Goal: Information Seeking & Learning: Learn about a topic

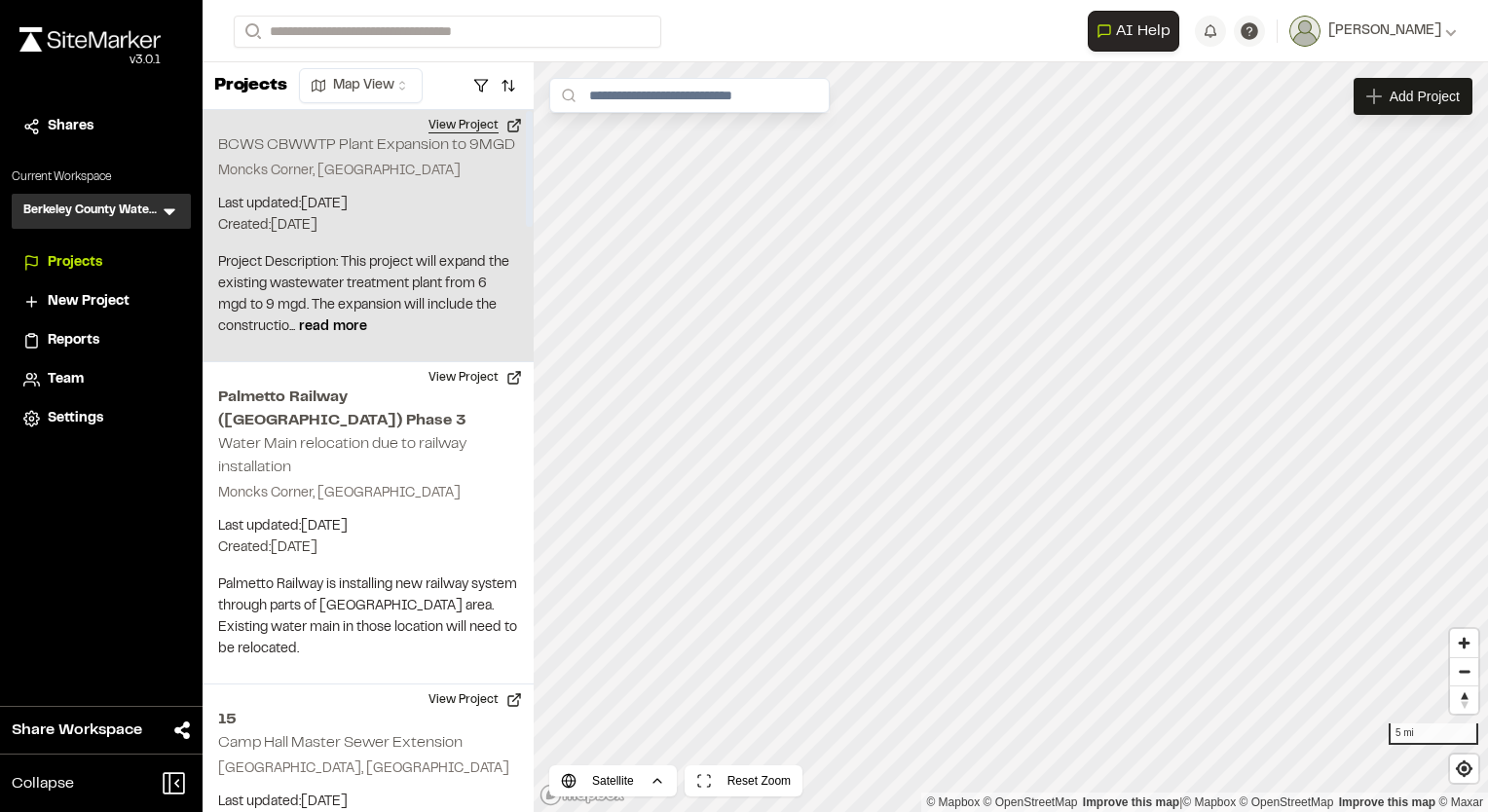
click at [475, 127] on button "View Project" at bounding box center [474, 126] width 117 height 31
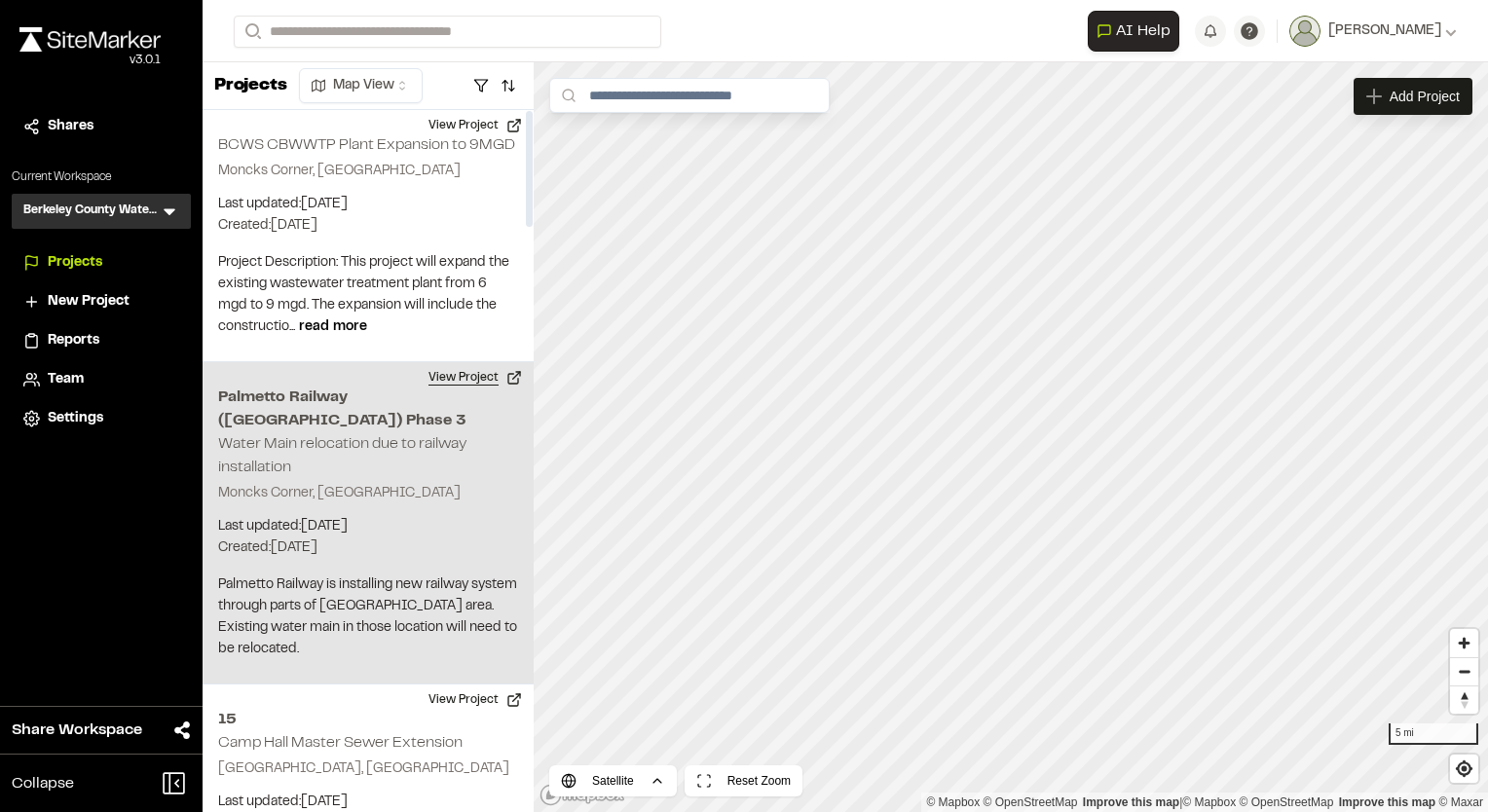
click at [454, 384] on button "View Project" at bounding box center [474, 378] width 117 height 31
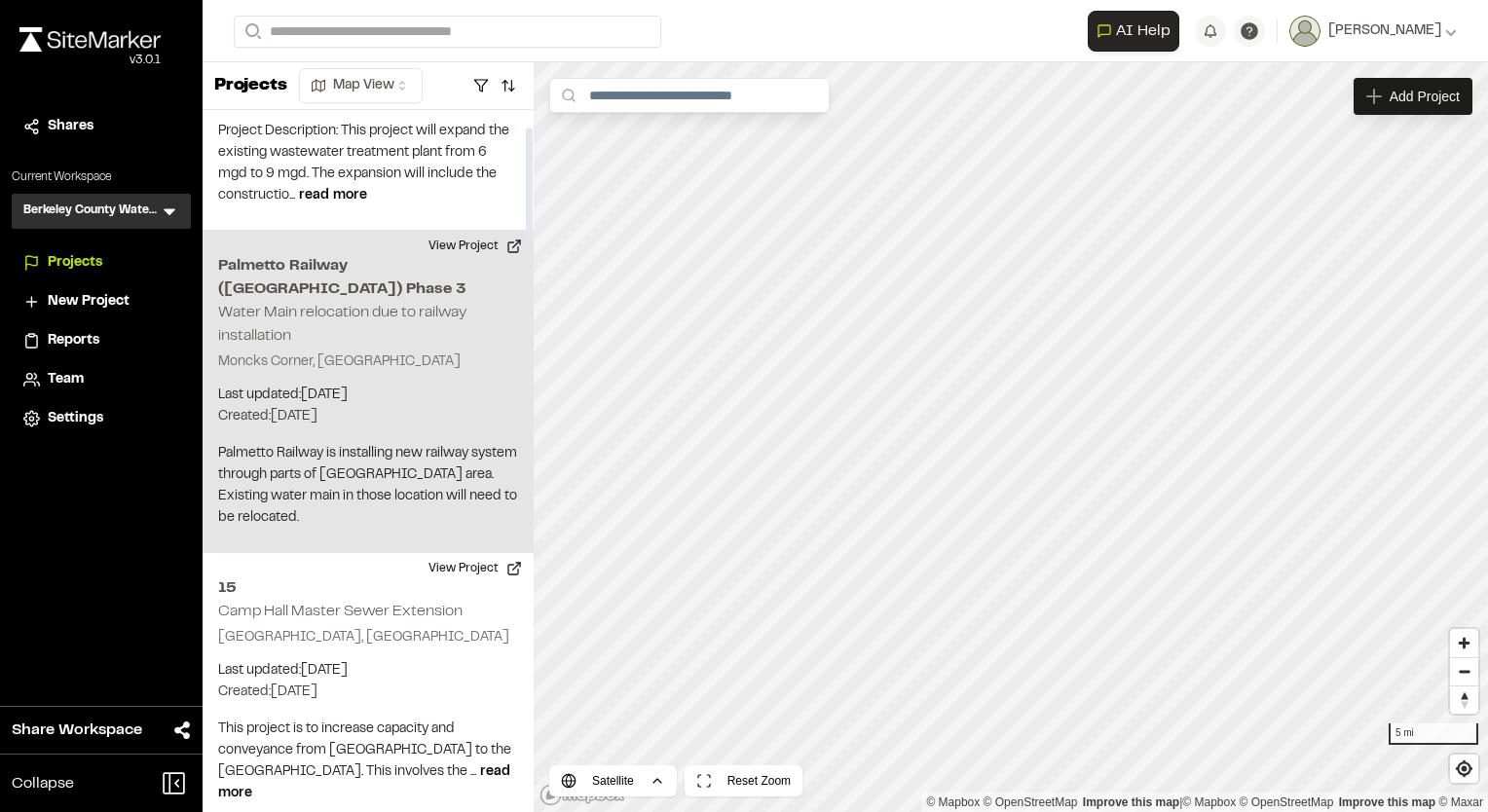
scroll to position [292, 0]
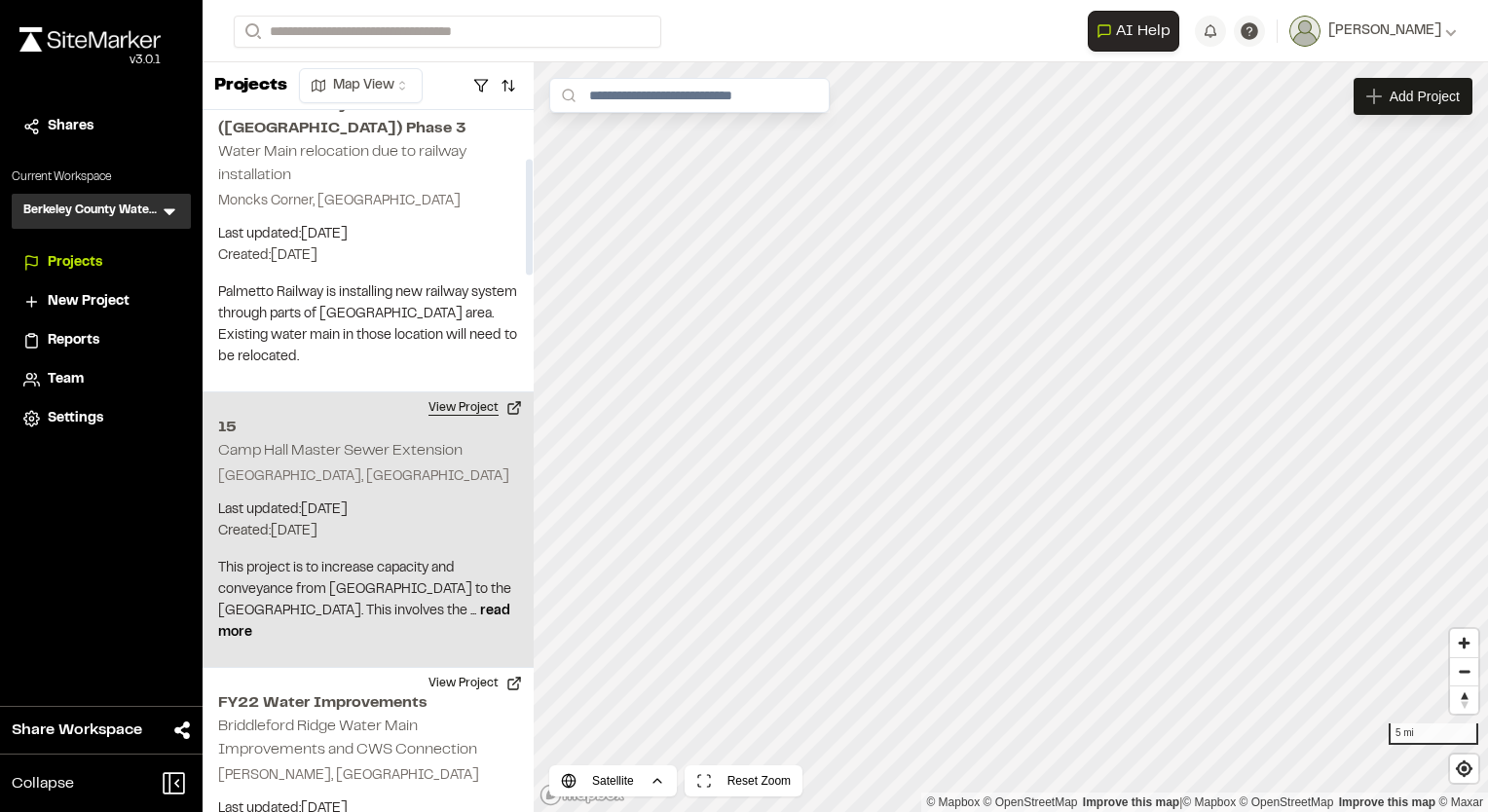
click at [444, 392] on button "View Project" at bounding box center [474, 407] width 117 height 31
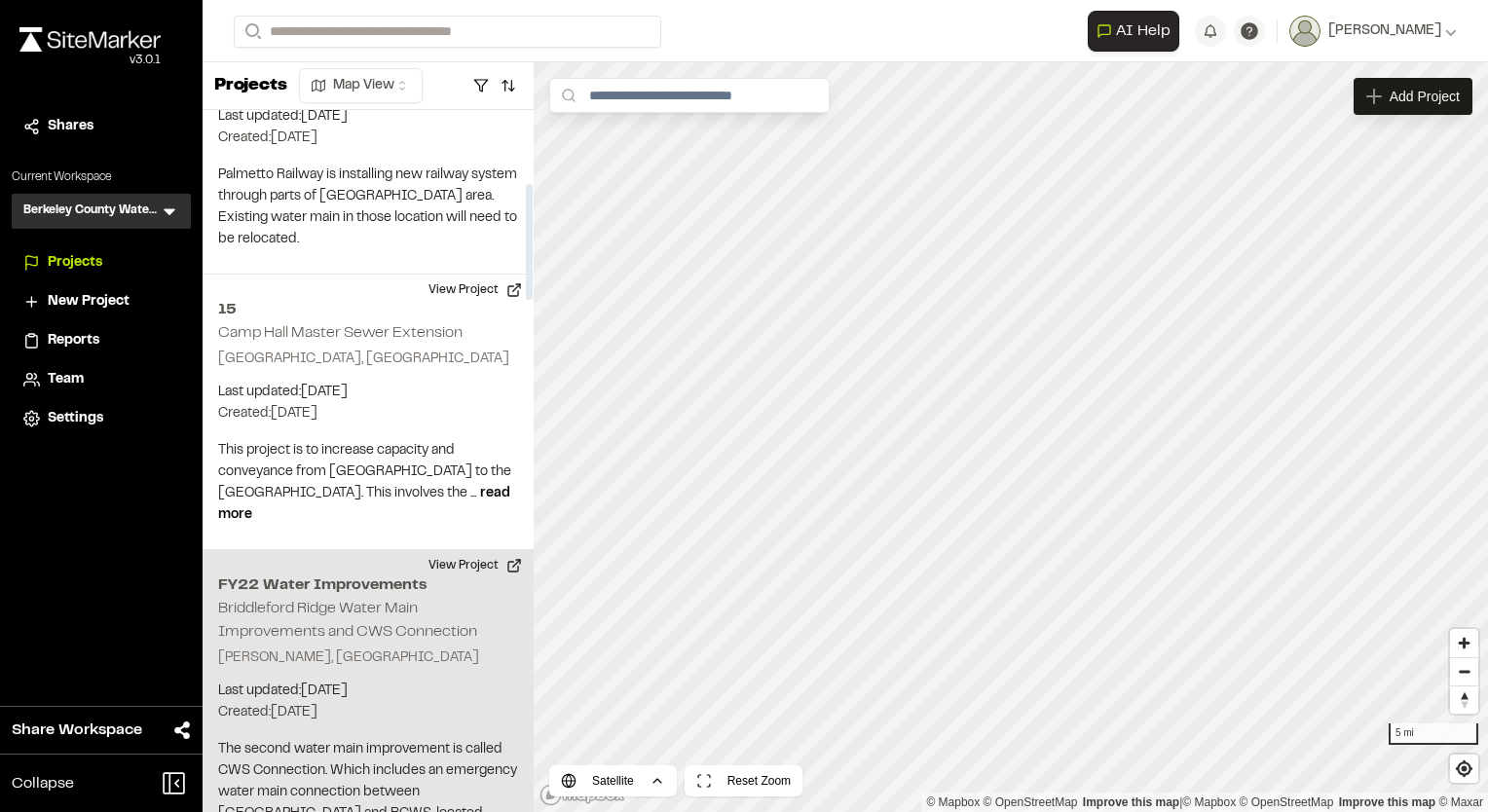
scroll to position [584, 0]
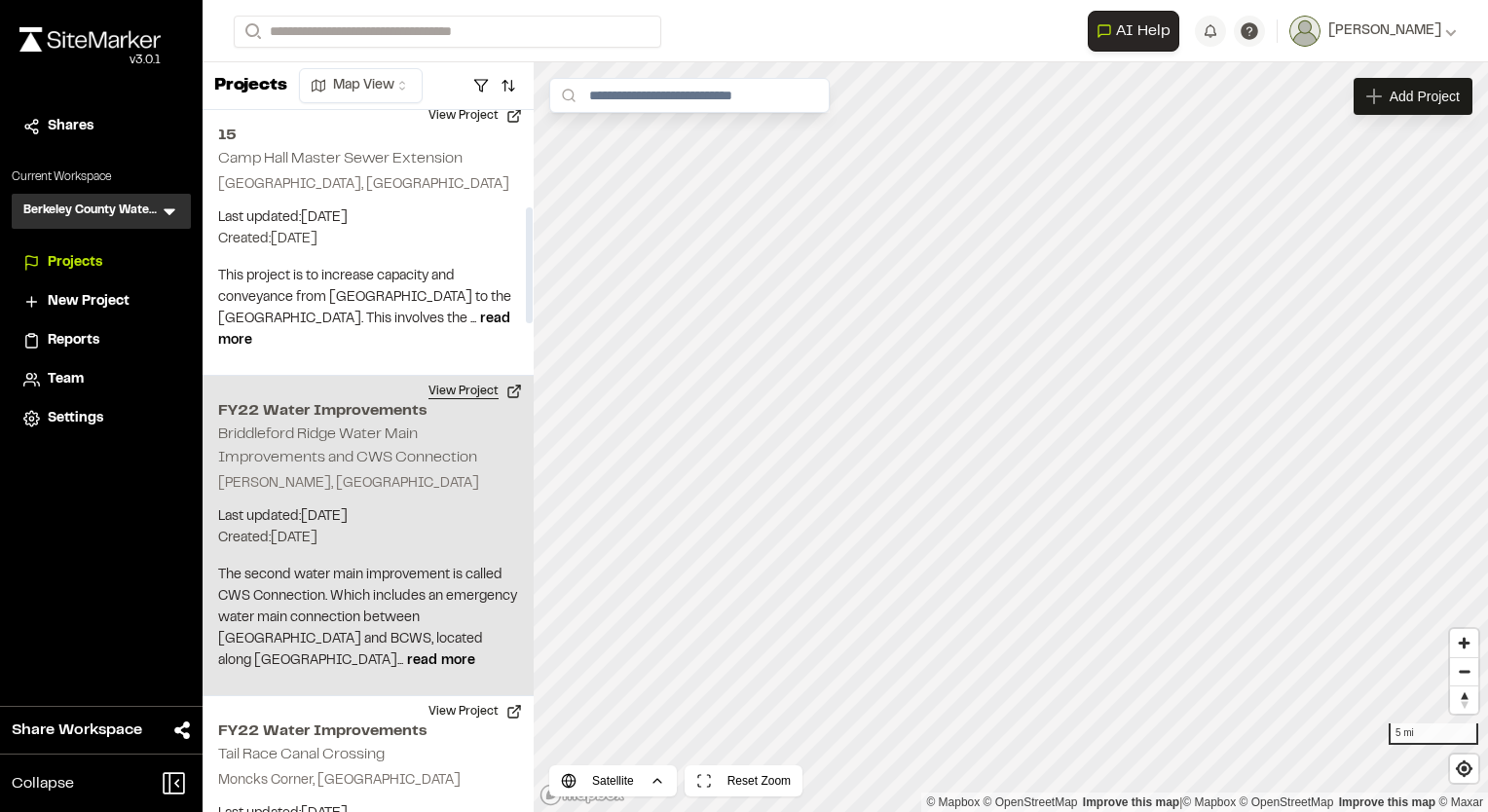
click at [481, 376] on button "View Project" at bounding box center [474, 392] width 117 height 31
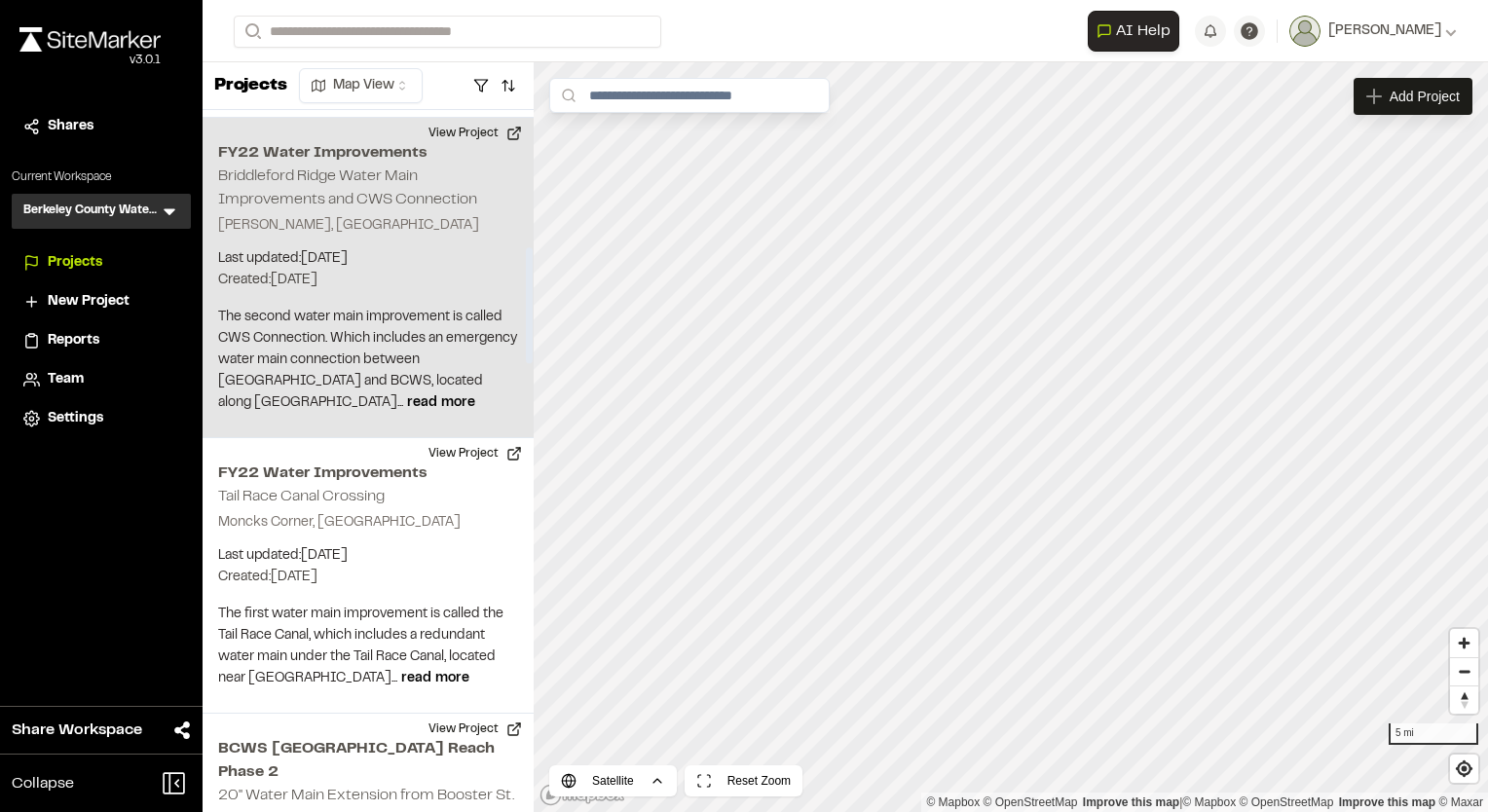
scroll to position [876, 0]
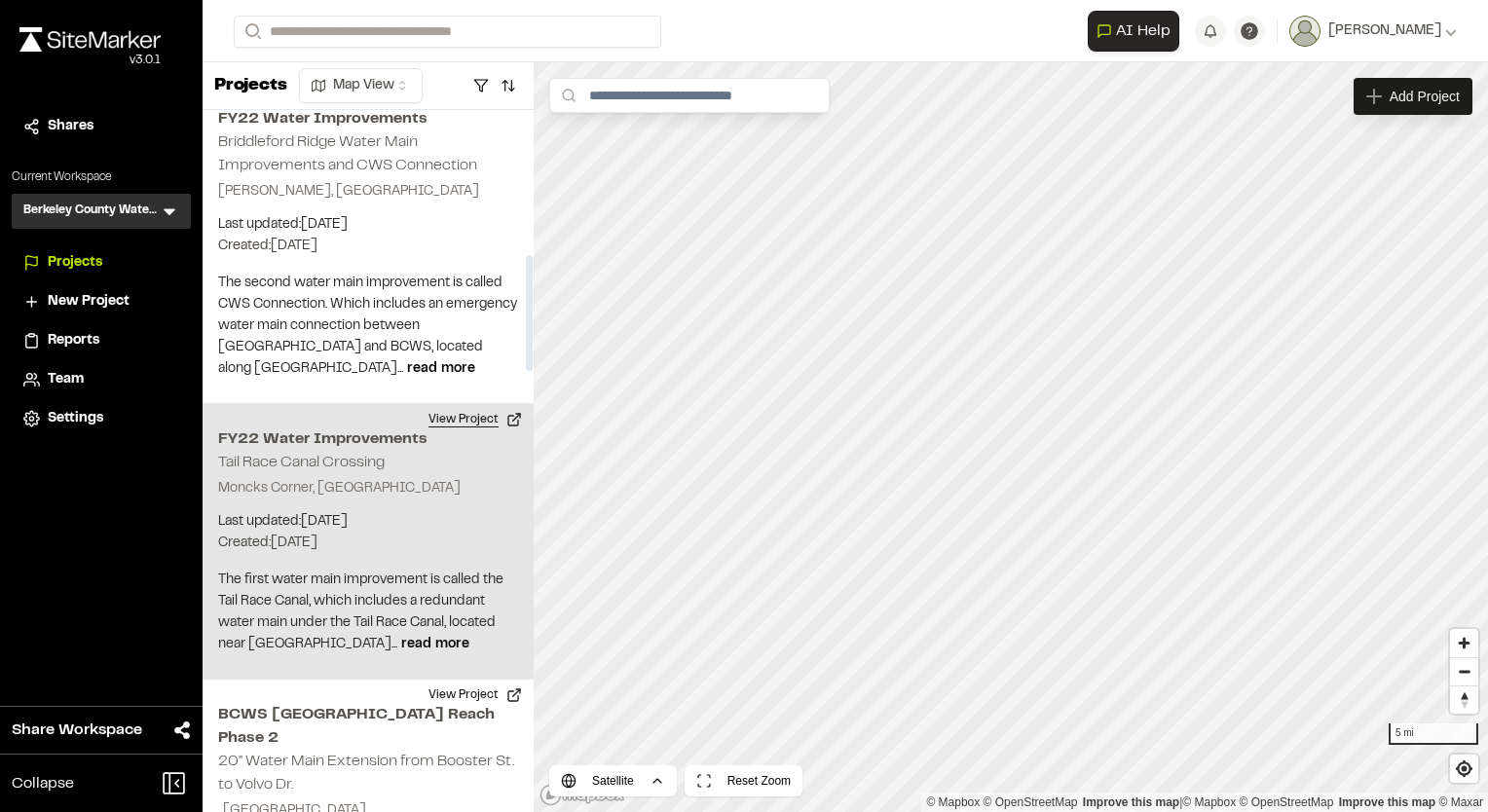
click at [460, 404] on button "View Project" at bounding box center [474, 419] width 117 height 31
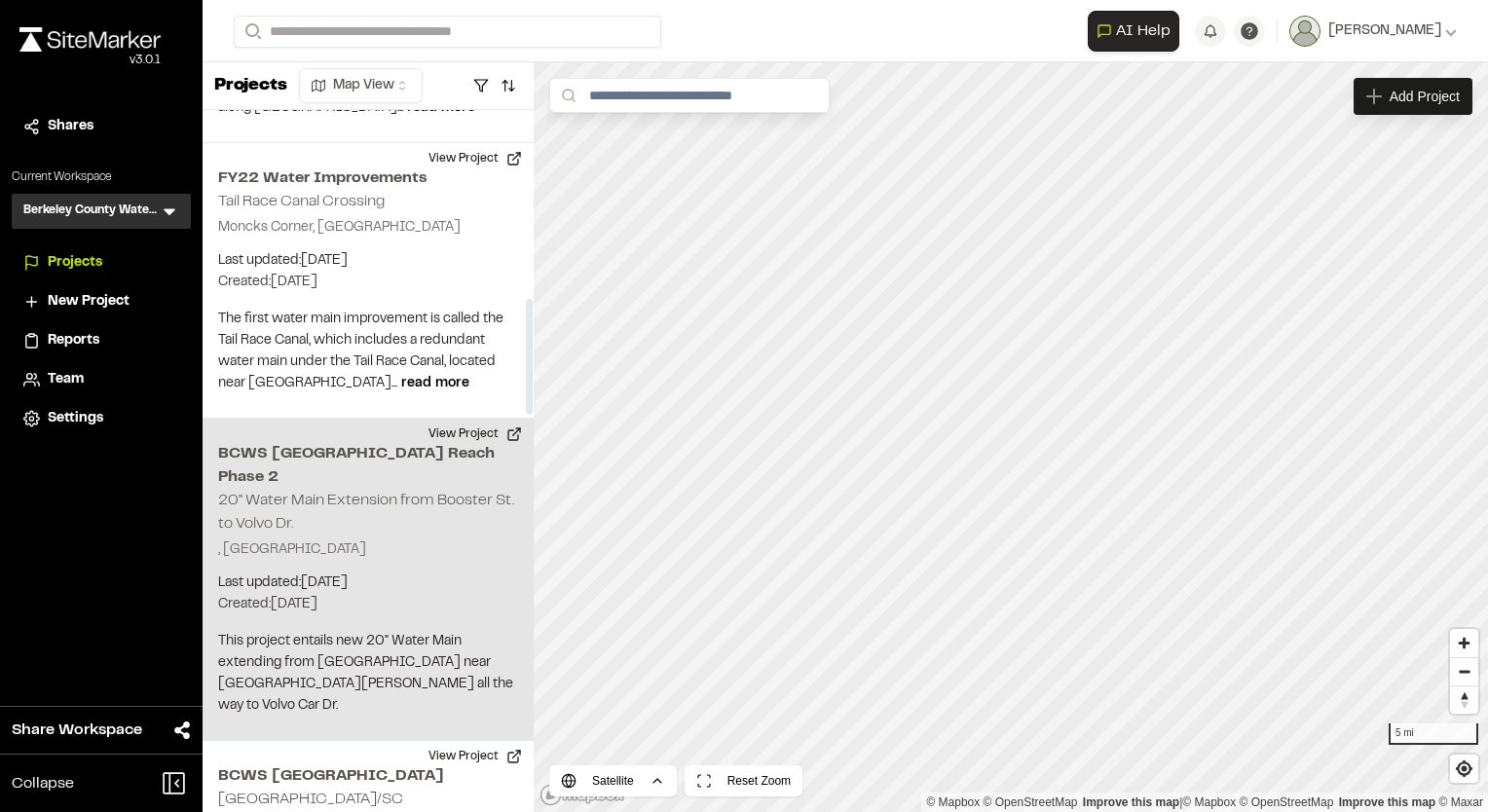
scroll to position [1167, 0]
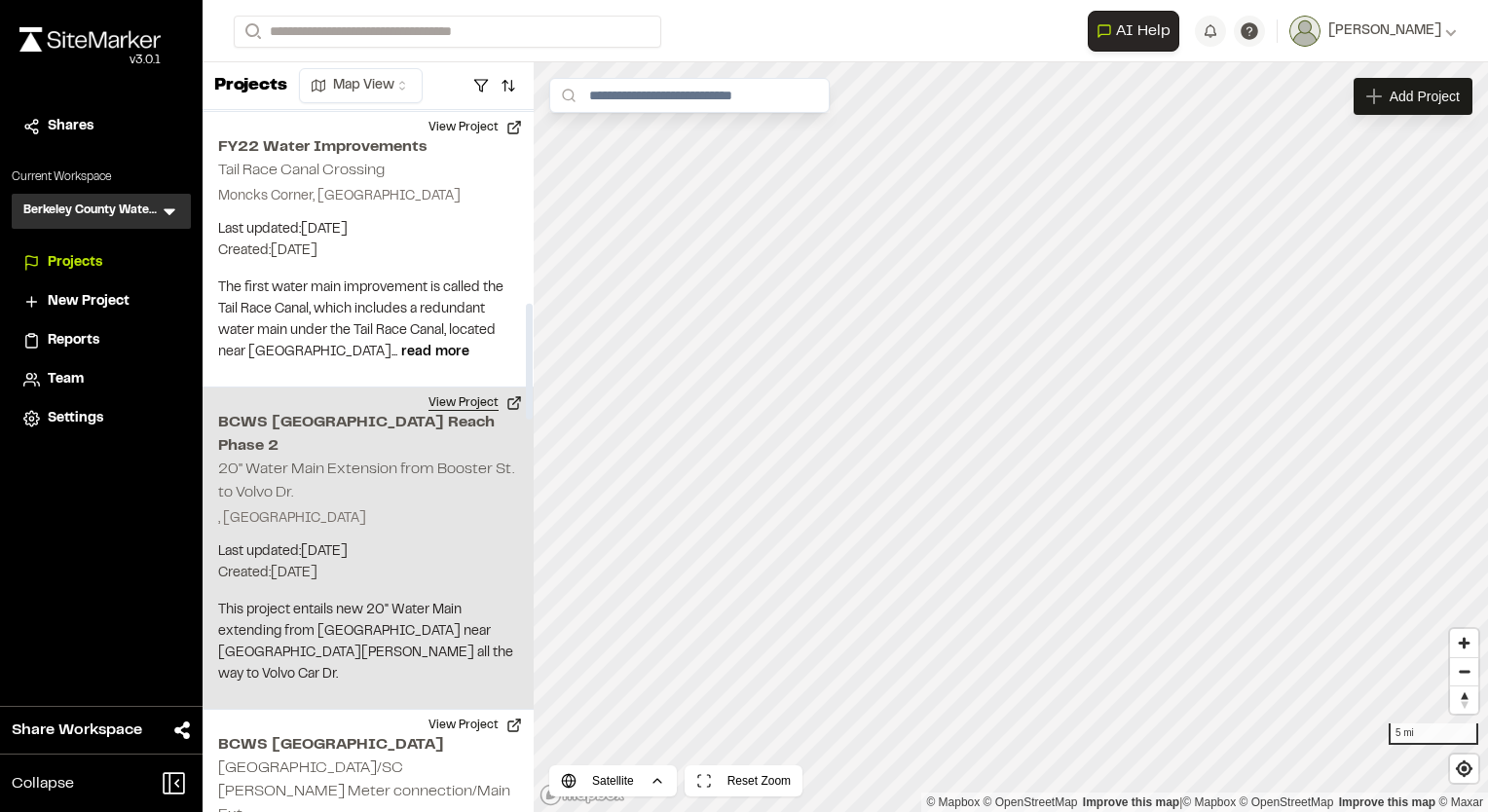
click at [452, 387] on button "View Project" at bounding box center [474, 403] width 117 height 31
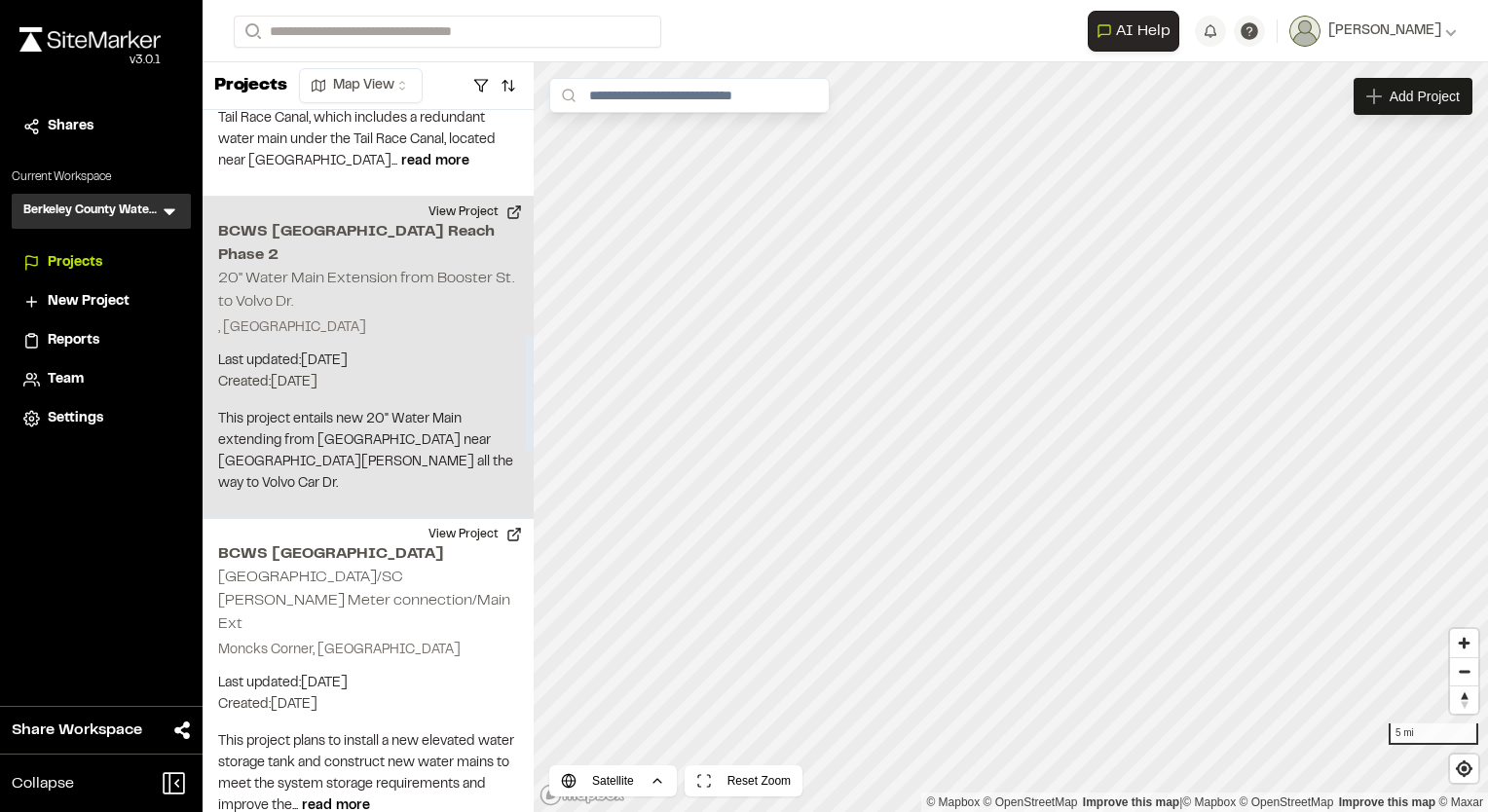
scroll to position [1363, 0]
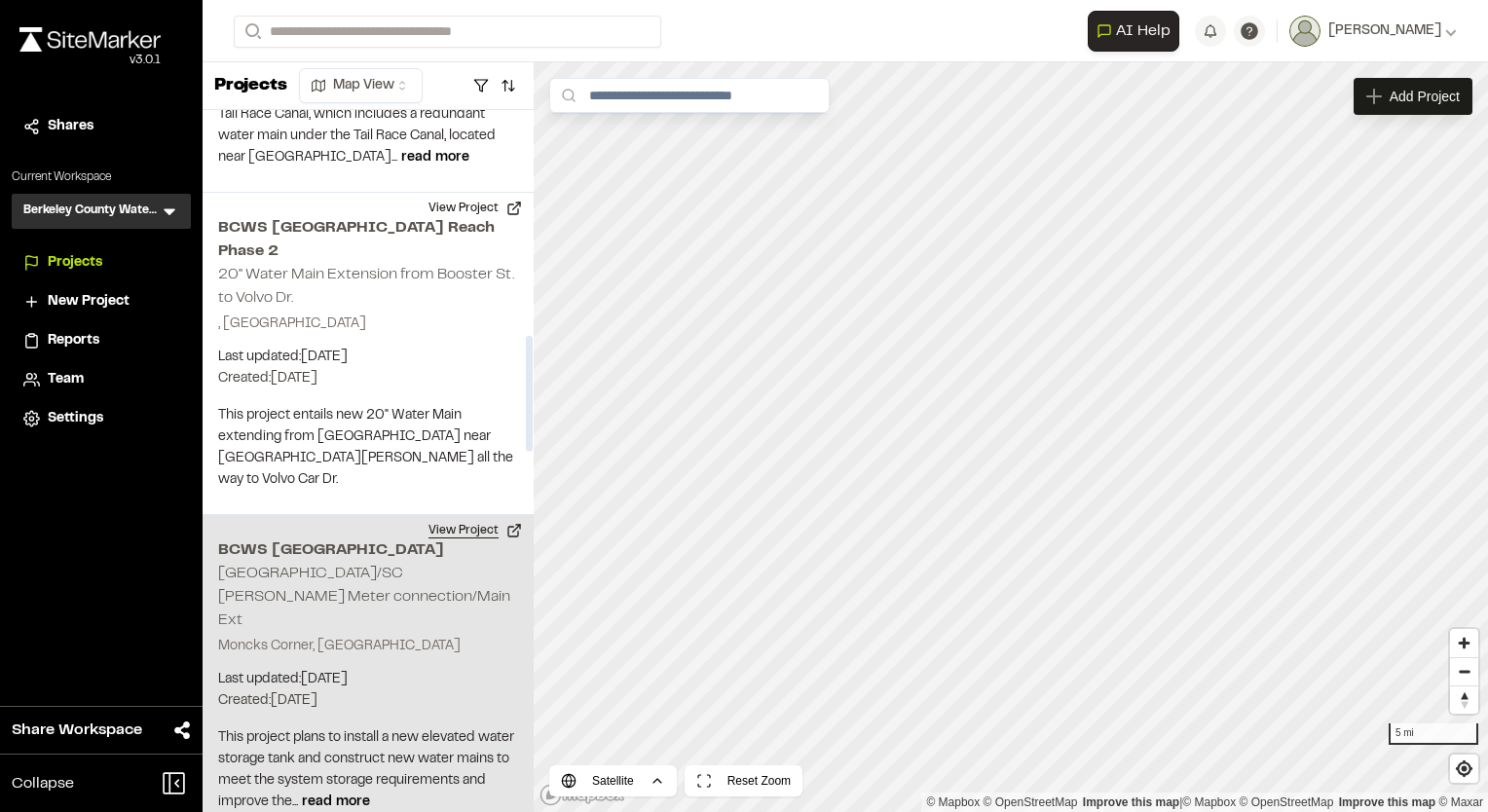
click at [453, 514] on button "View Project" at bounding box center [474, 530] width 117 height 31
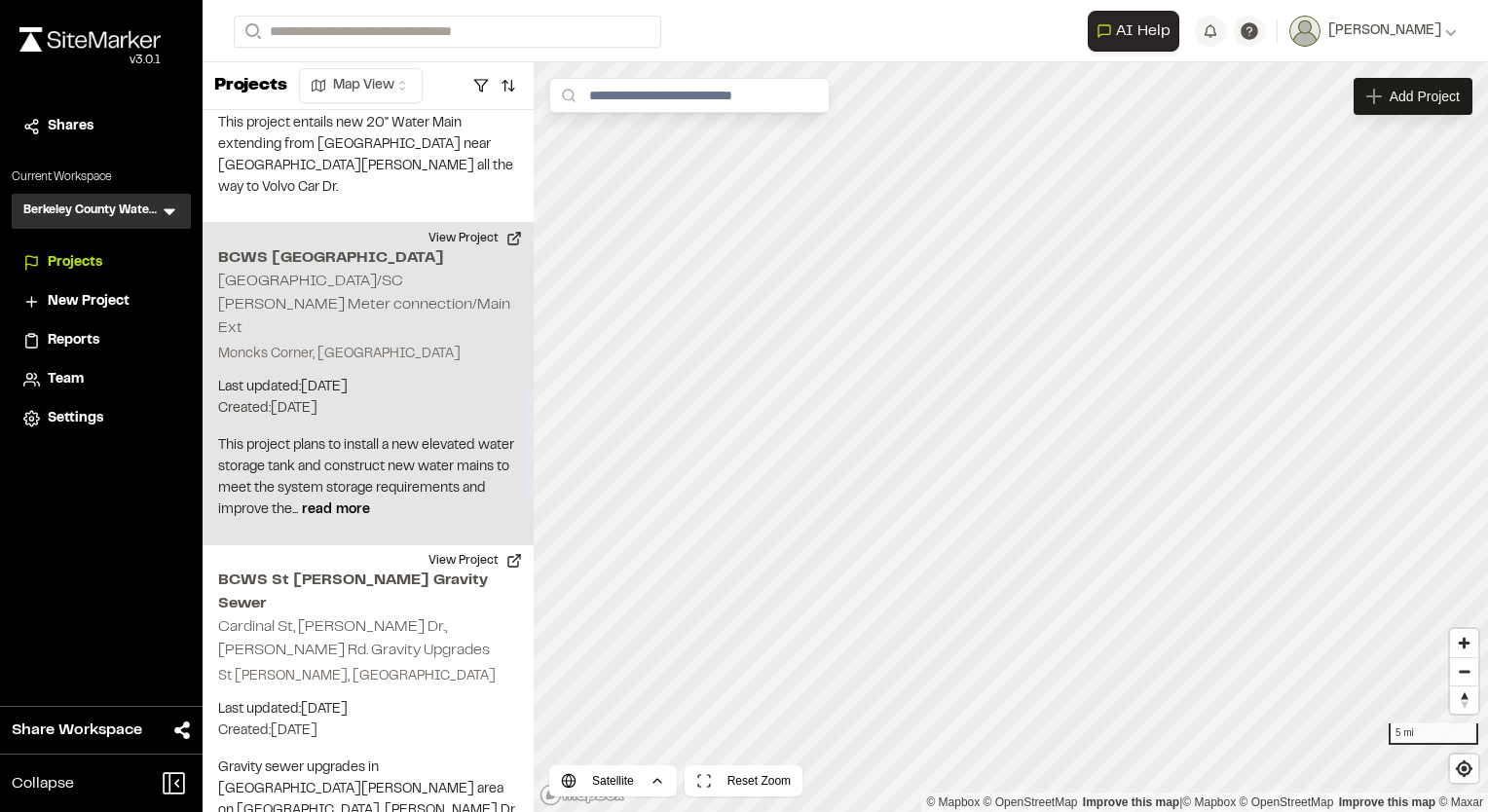
scroll to position [1752, 0]
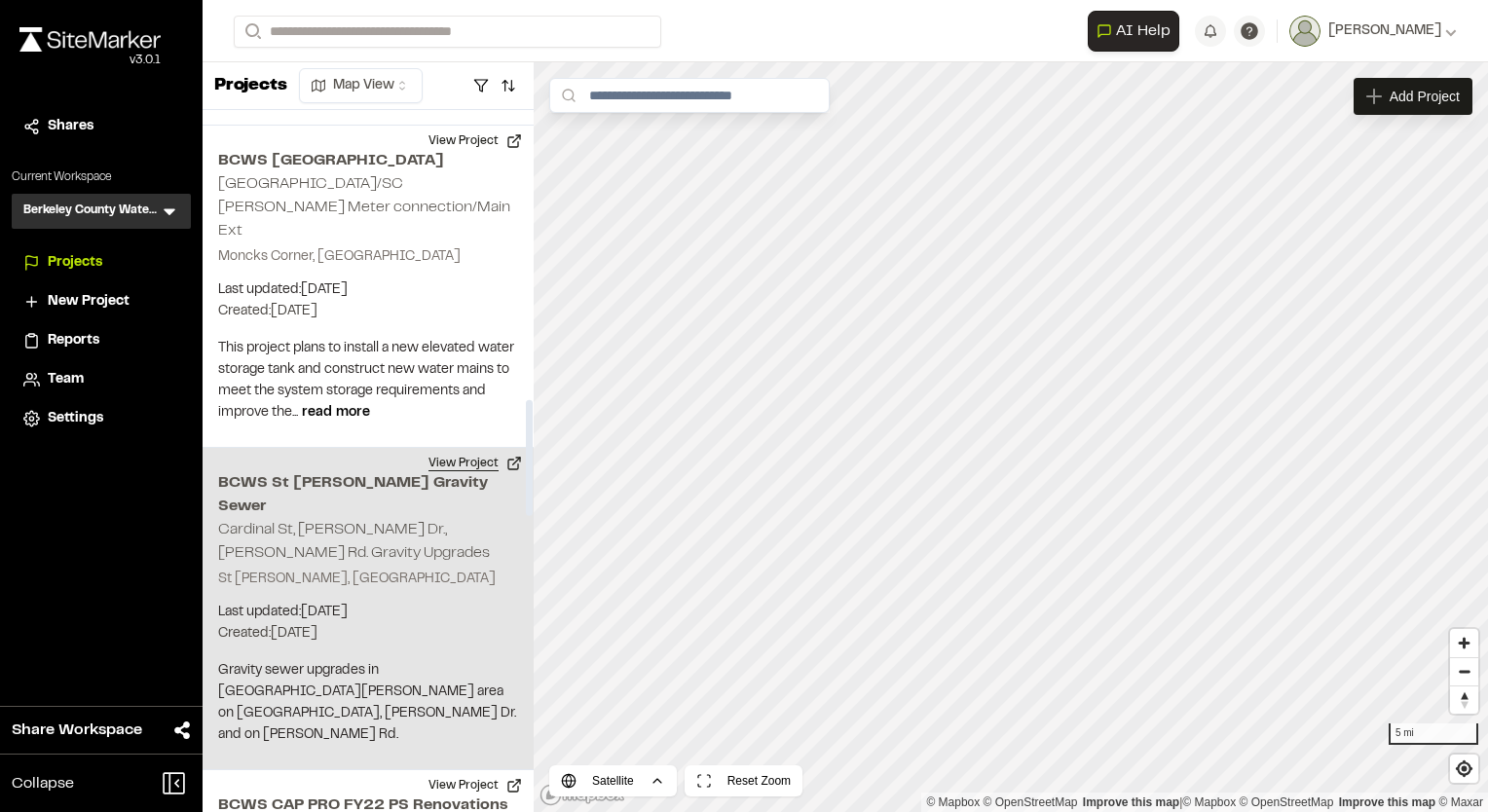
click at [467, 448] on button "View Project" at bounding box center [474, 463] width 117 height 31
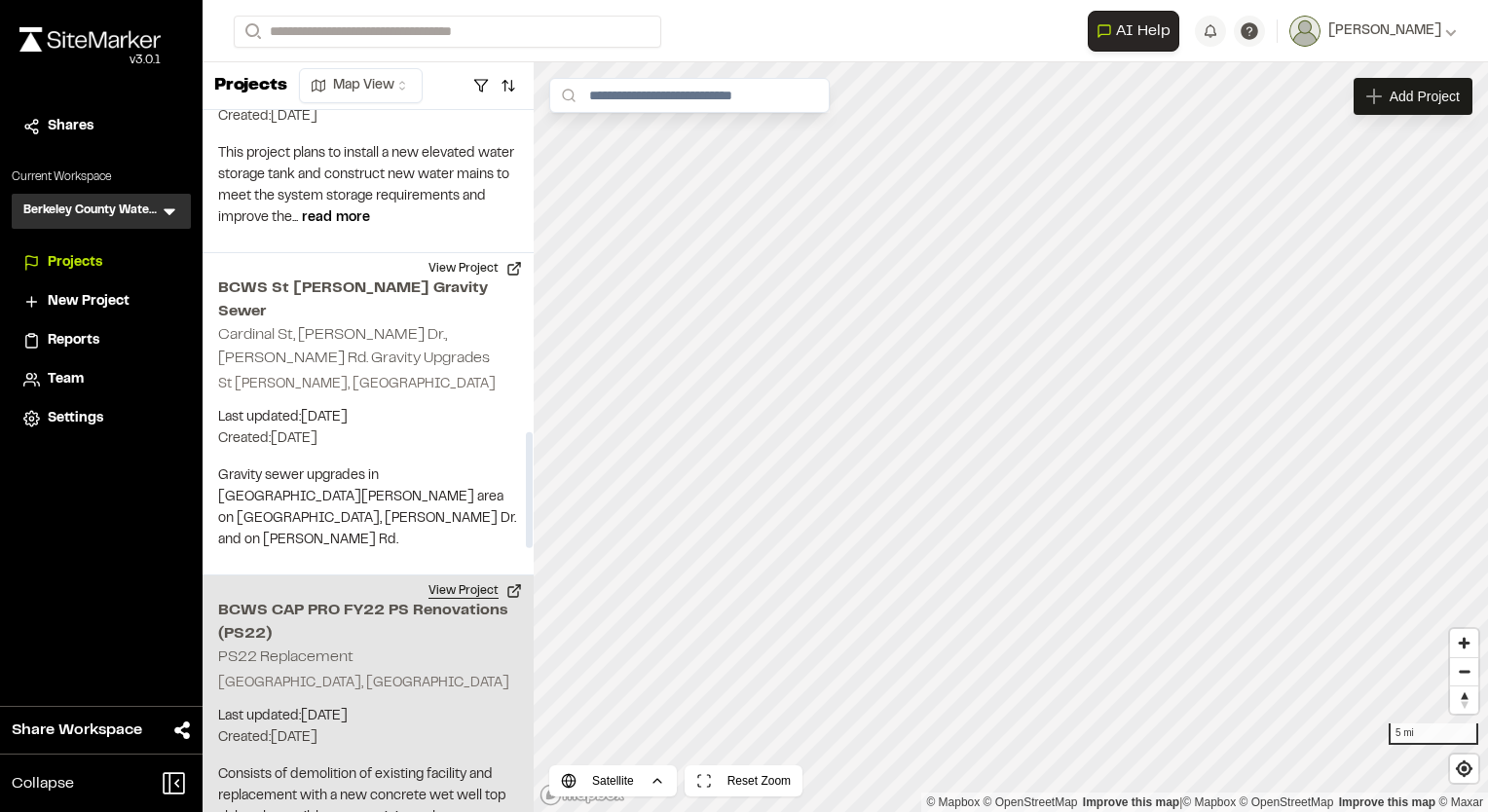
click at [466, 575] on button "View Project" at bounding box center [474, 591] width 117 height 31
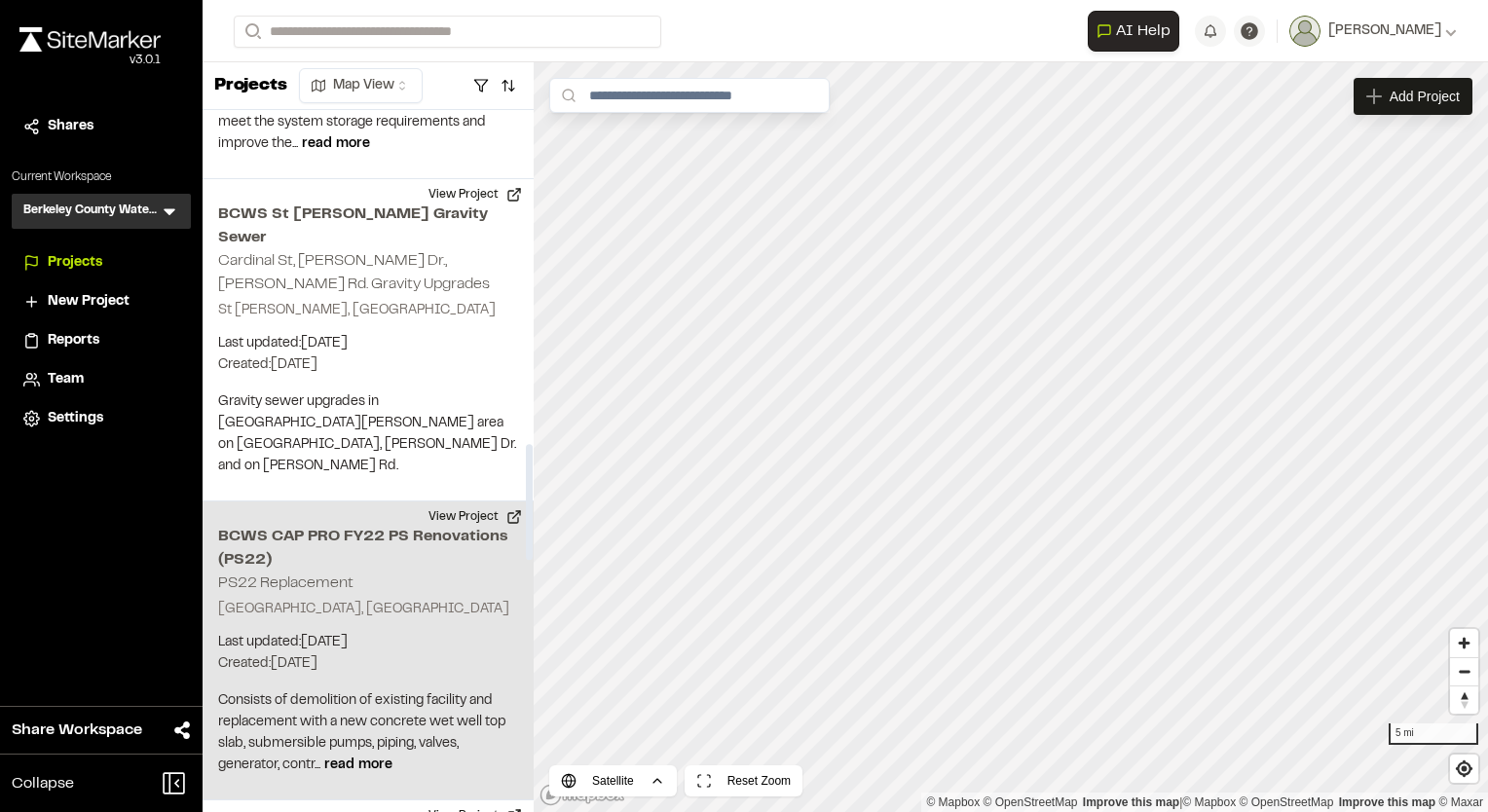
scroll to position [2141, 0]
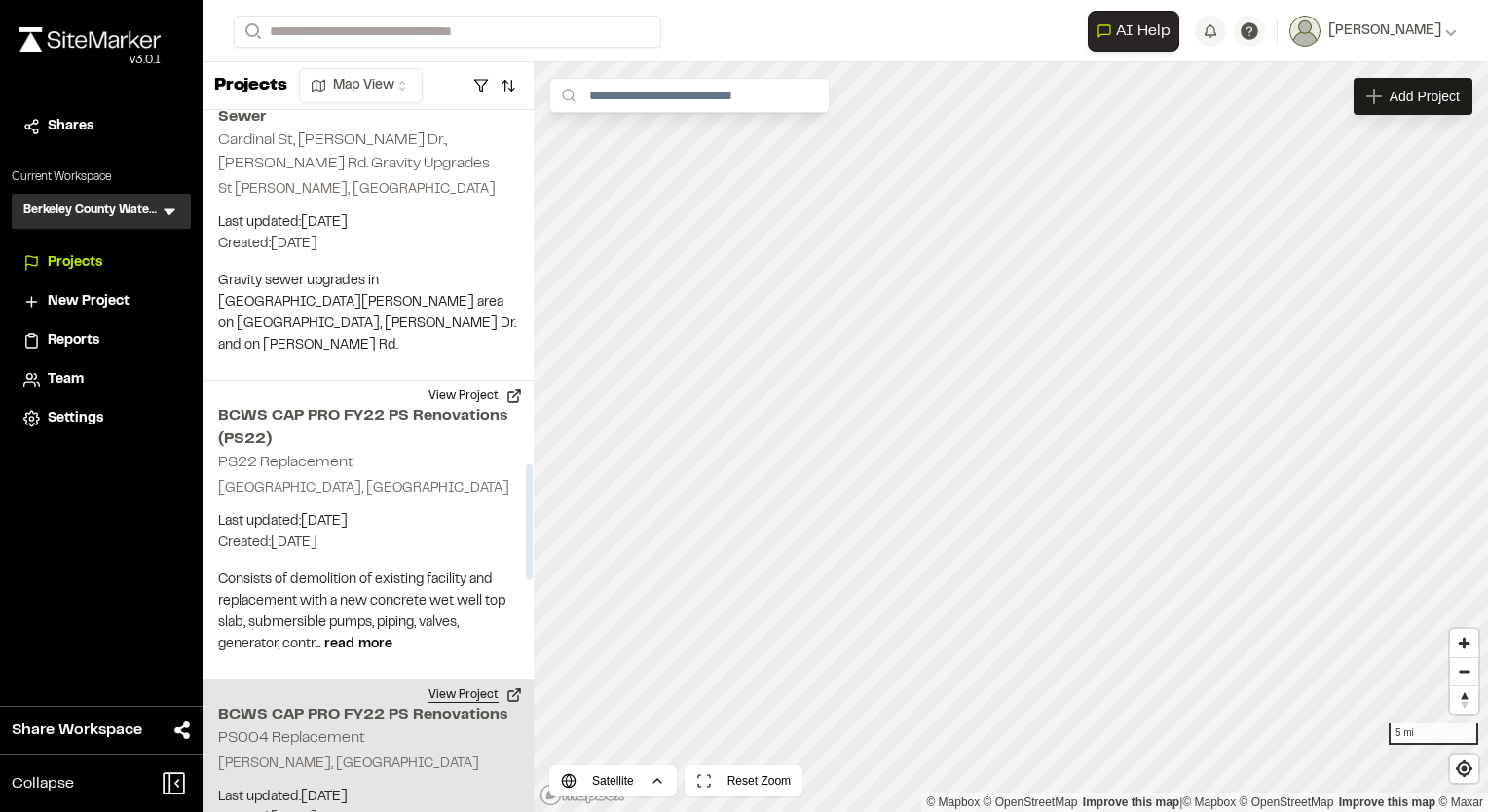
click at [462, 679] on button "View Project" at bounding box center [474, 695] width 117 height 31
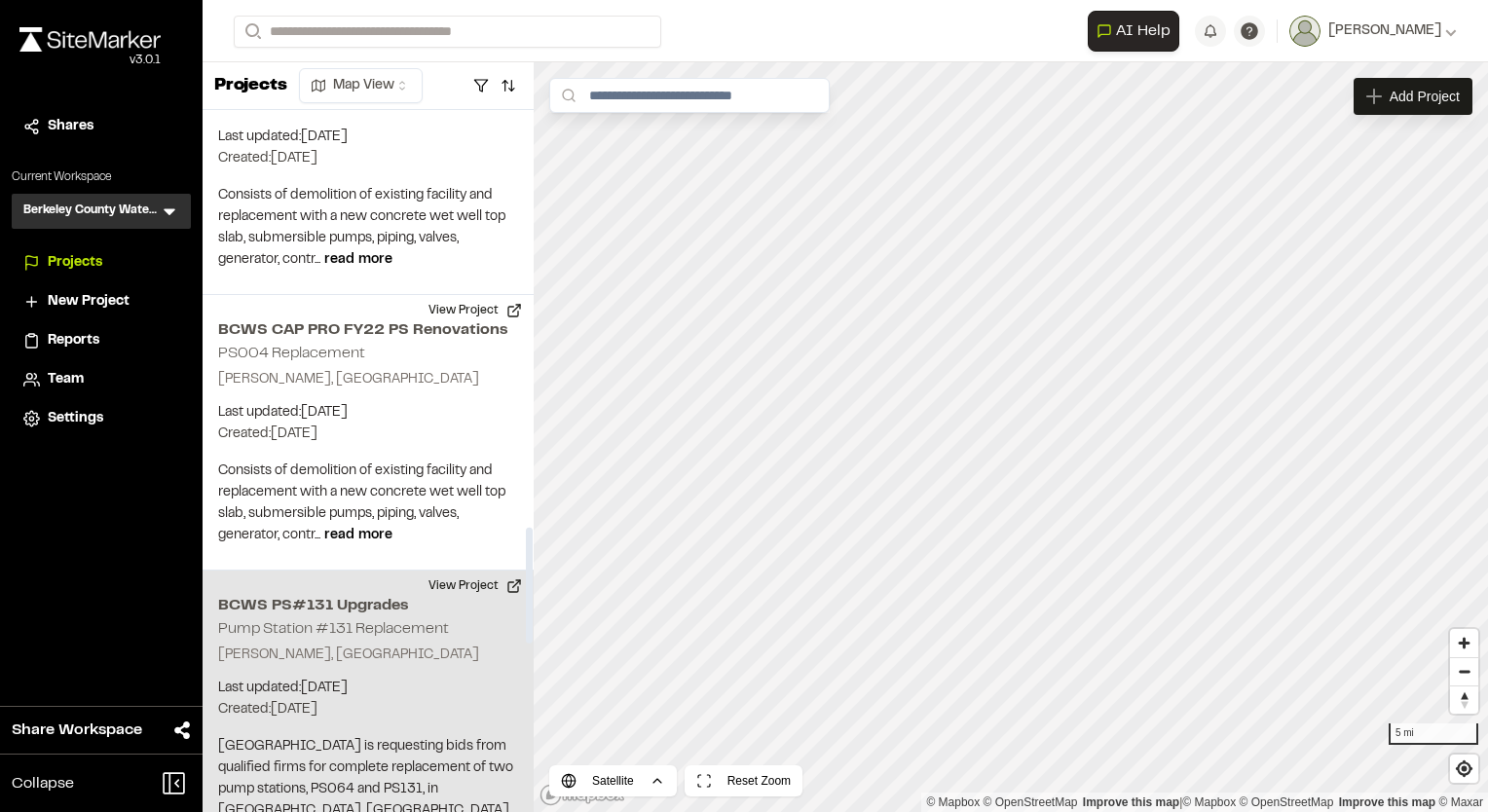
scroll to position [2530, 0]
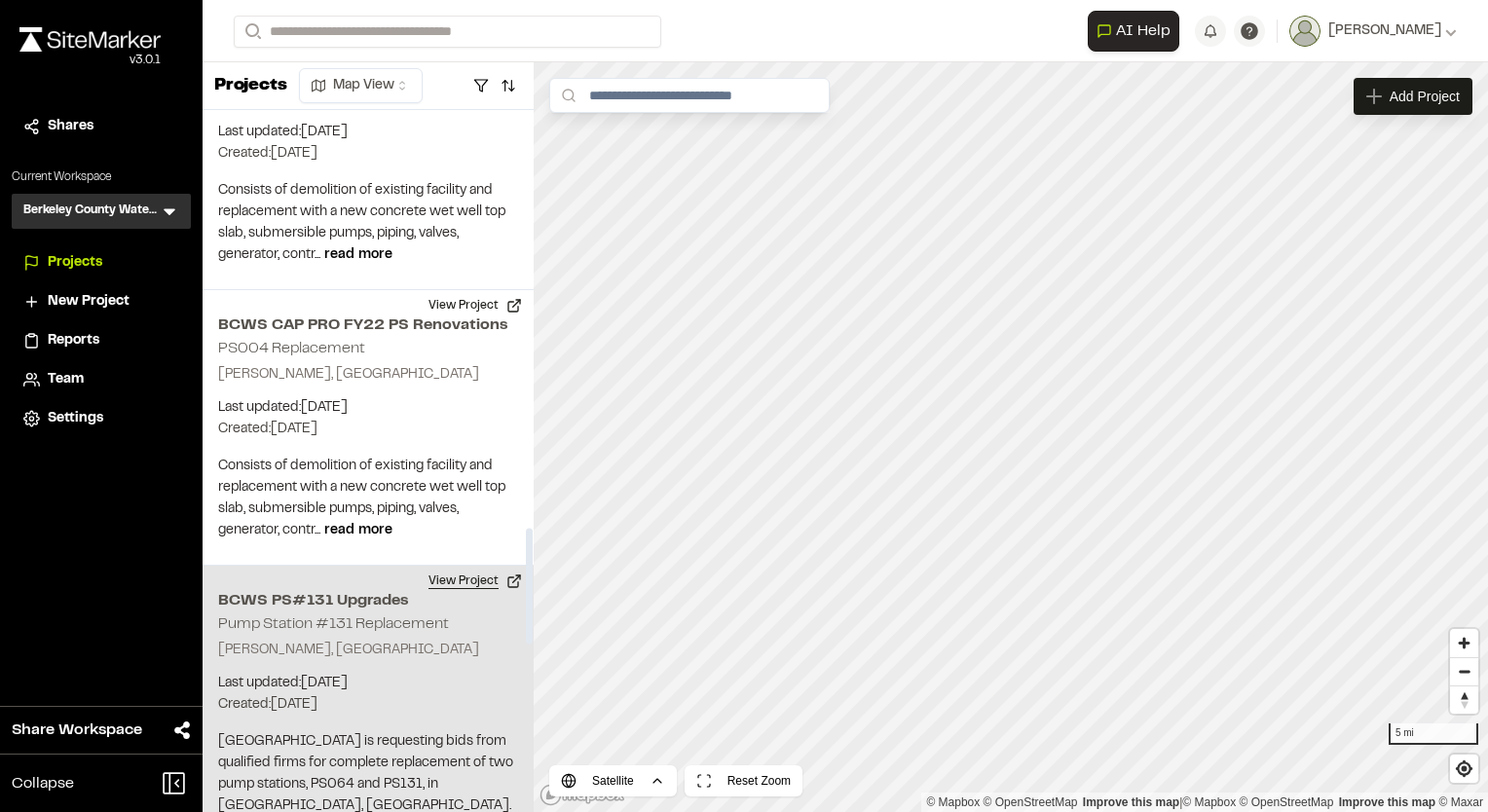
click at [463, 566] on button "View Project" at bounding box center [474, 581] width 117 height 31
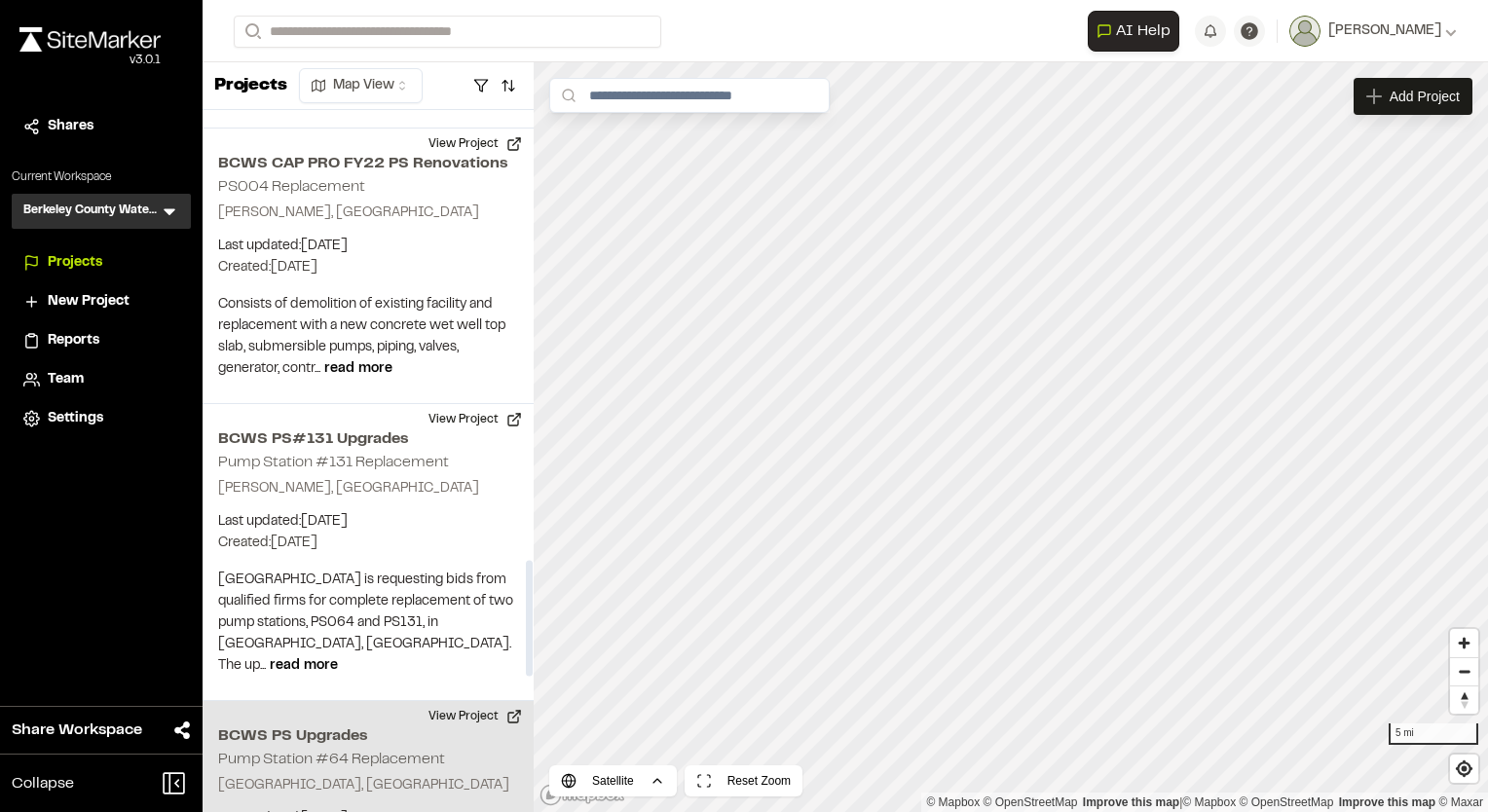
scroll to position [2725, 0]
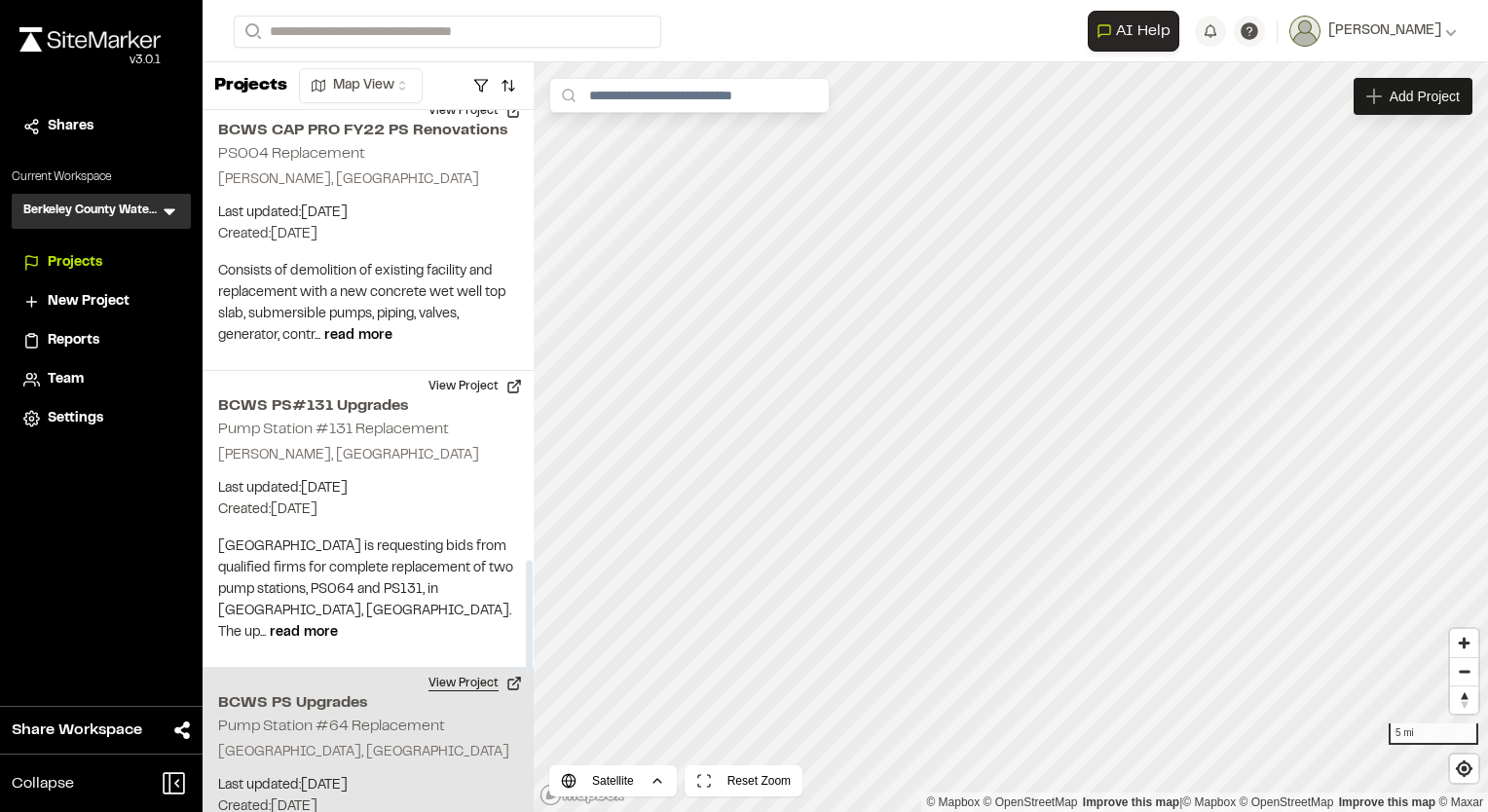
click at [470, 668] on button "View Project" at bounding box center [474, 683] width 117 height 31
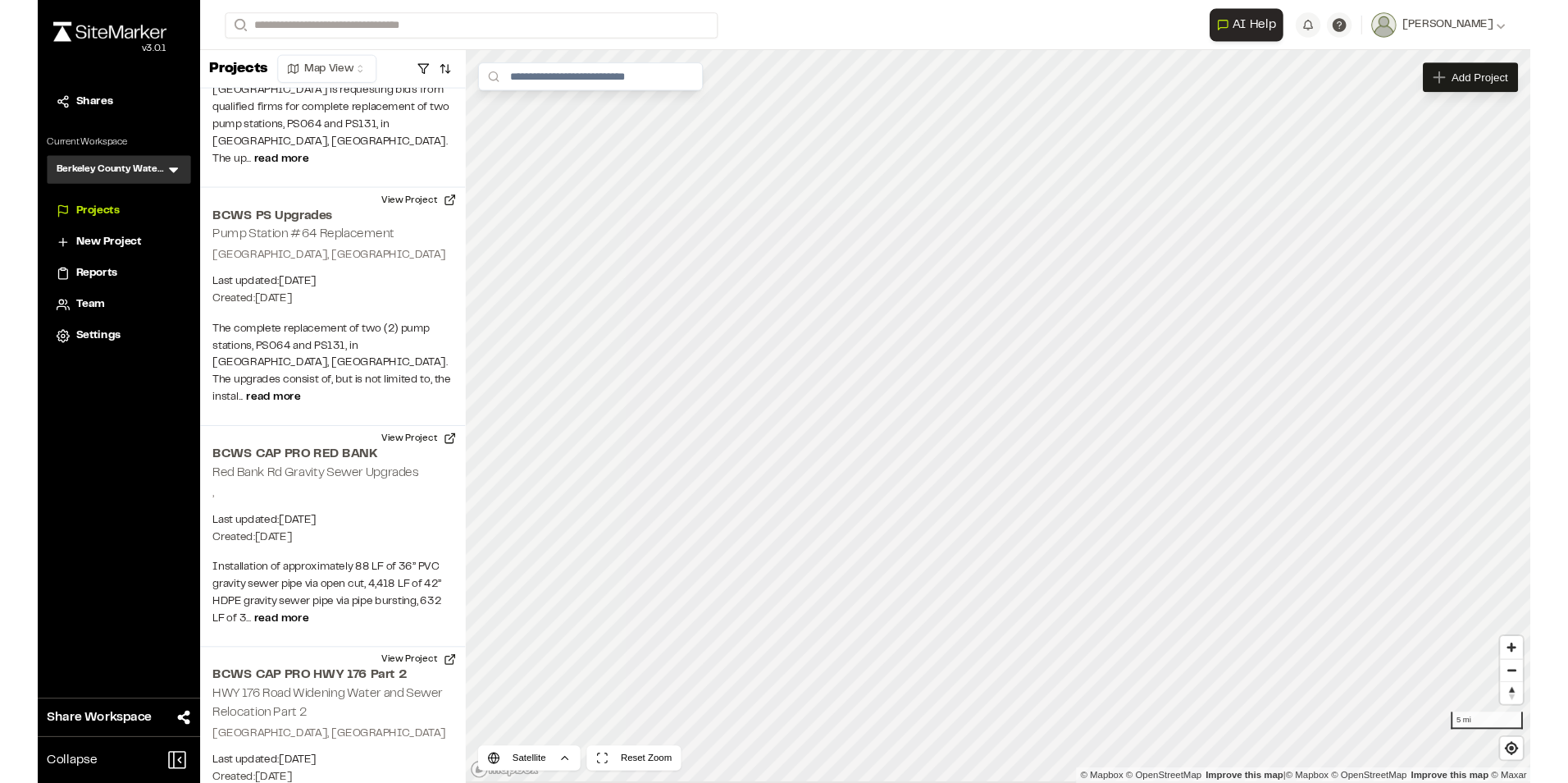
scroll to position [2663, 0]
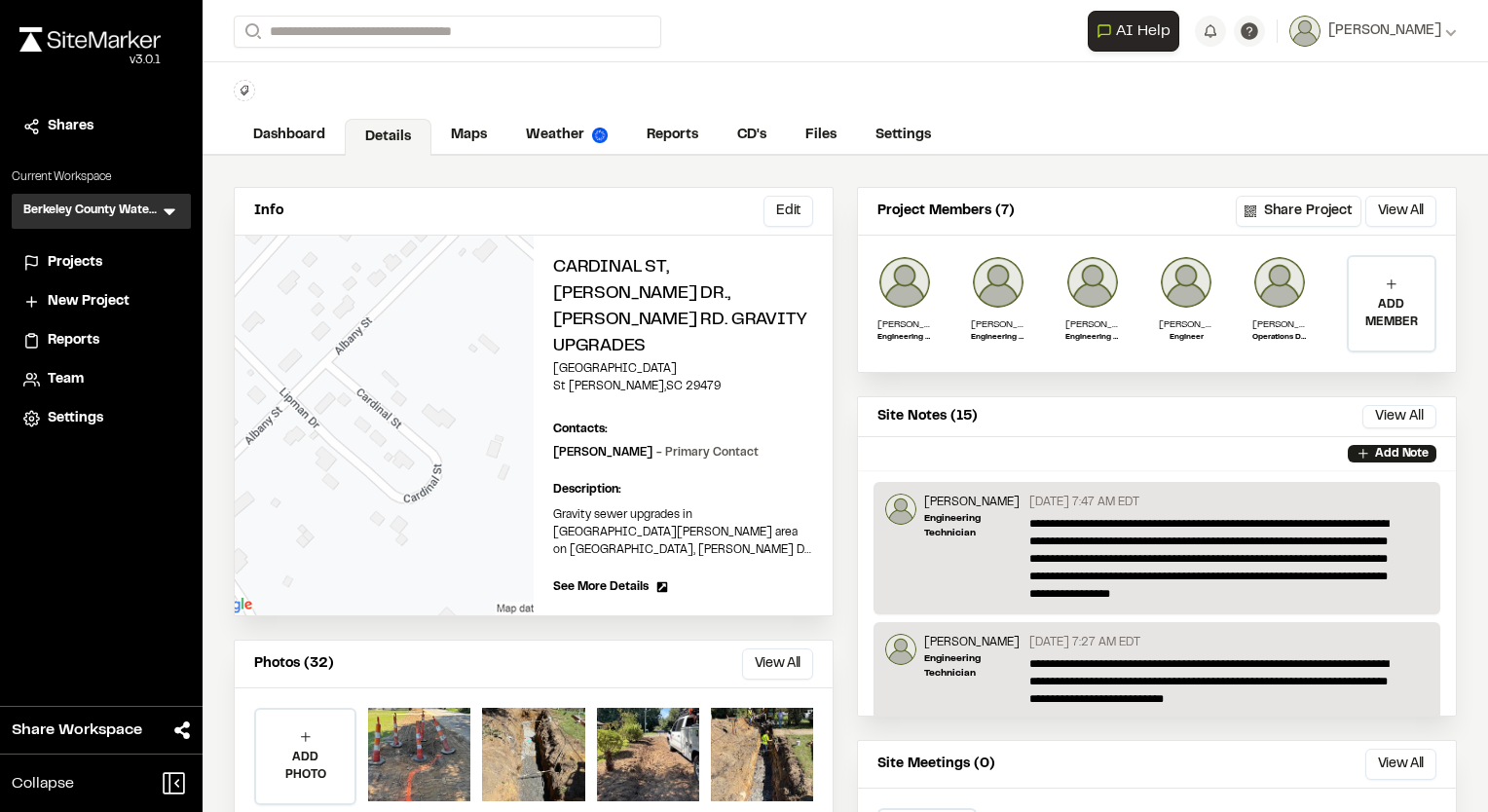
scroll to position [97, 0]
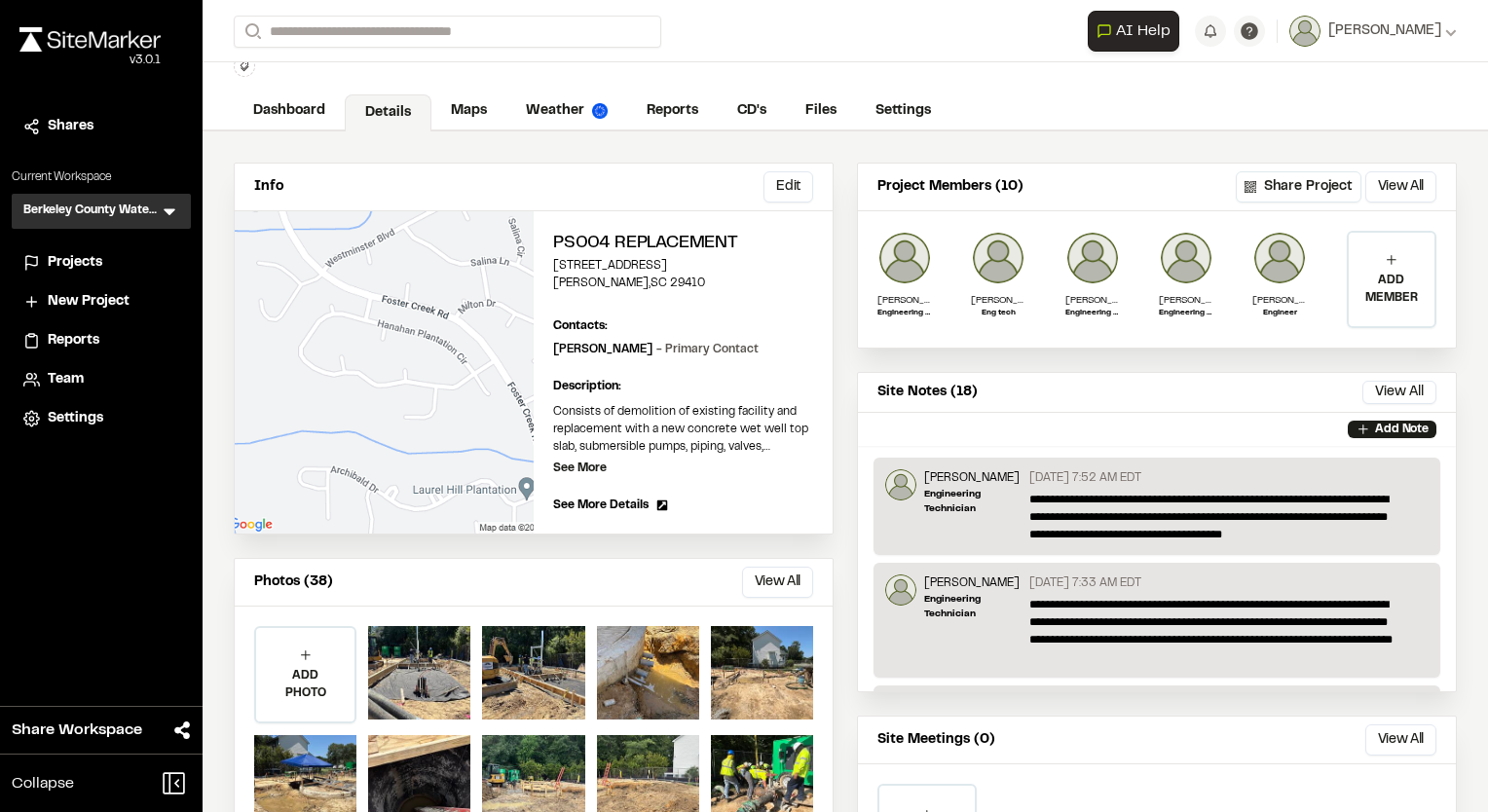
scroll to position [97, 0]
